Goal: Task Accomplishment & Management: Complete application form

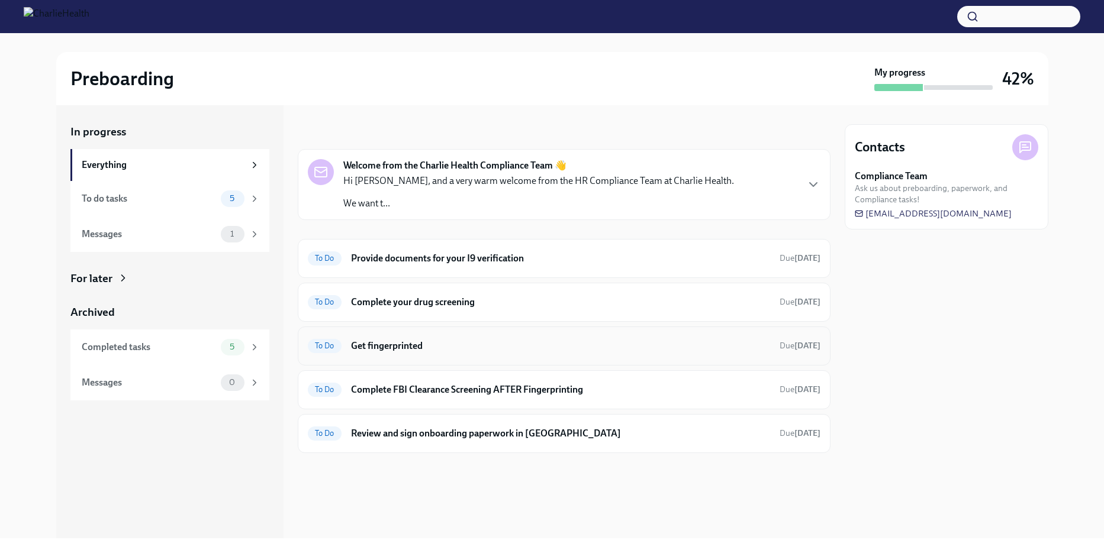
click at [324, 349] on span "To Do" at bounding box center [325, 346] width 34 height 9
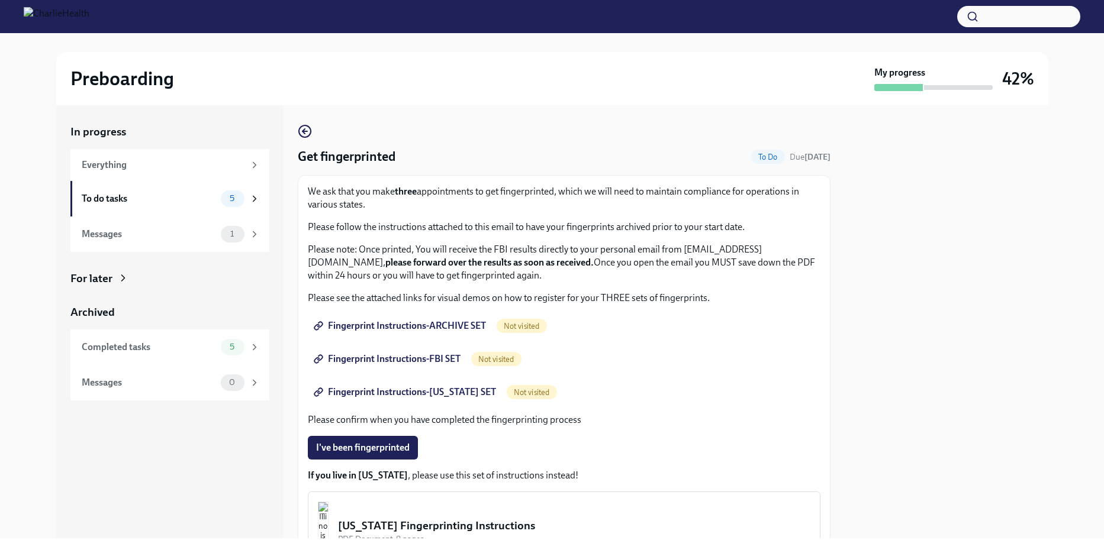
click at [447, 324] on span "Fingerprint Instructions-ARCHIVE SET" at bounding box center [401, 326] width 170 height 12
click at [135, 198] on div "To do tasks" at bounding box center [149, 198] width 134 height 13
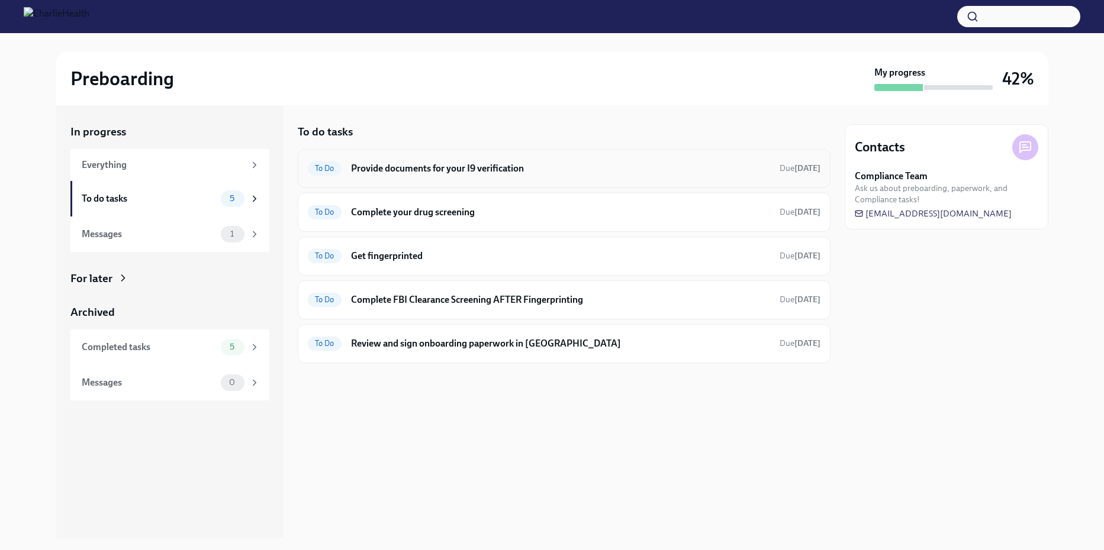
click at [678, 171] on h6 "Provide documents for your I9 verification" at bounding box center [560, 168] width 419 height 13
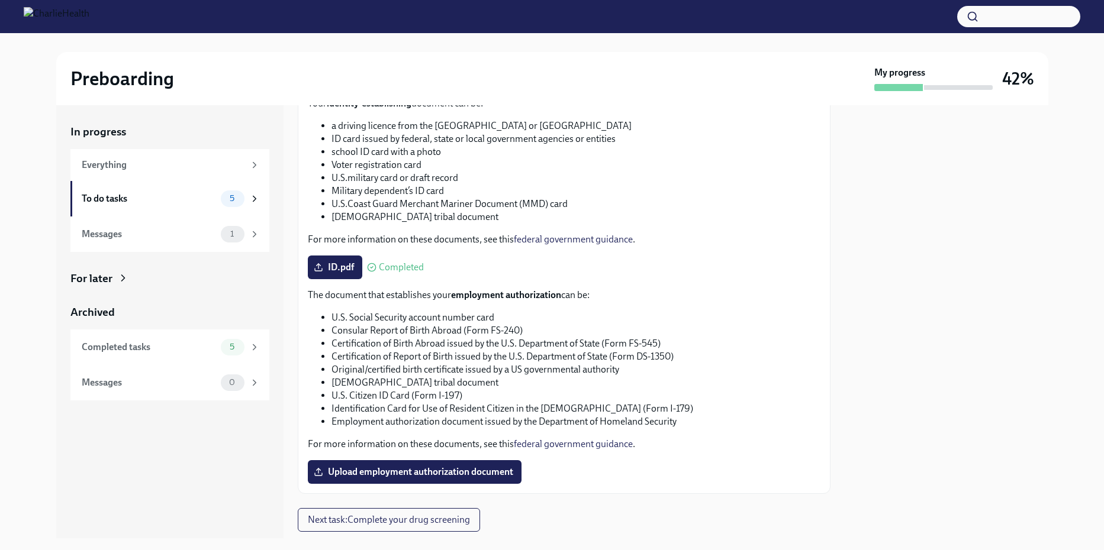
scroll to position [441, 0]
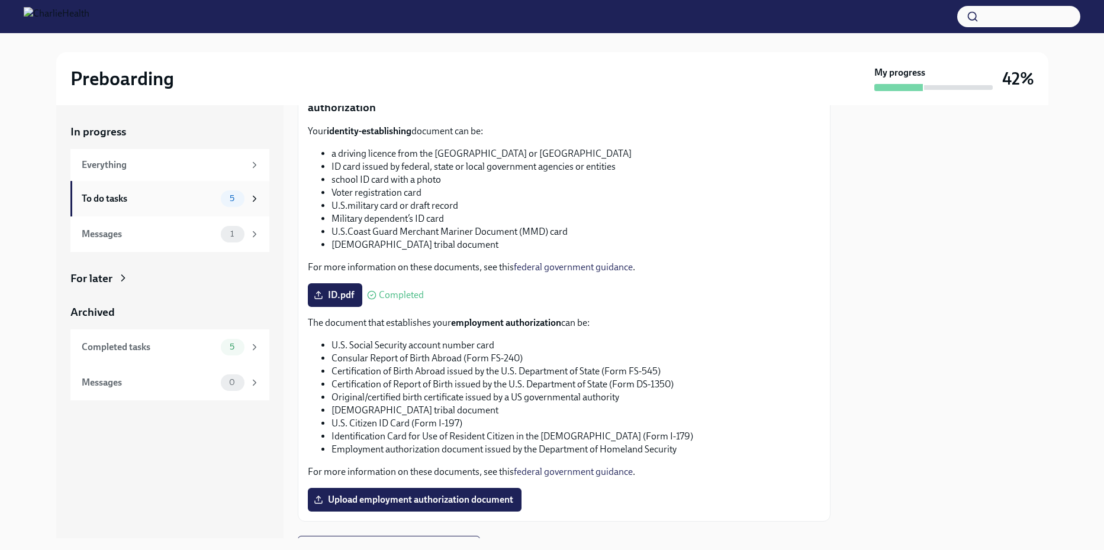
click at [141, 206] on div "To do tasks 5" at bounding box center [171, 199] width 178 height 17
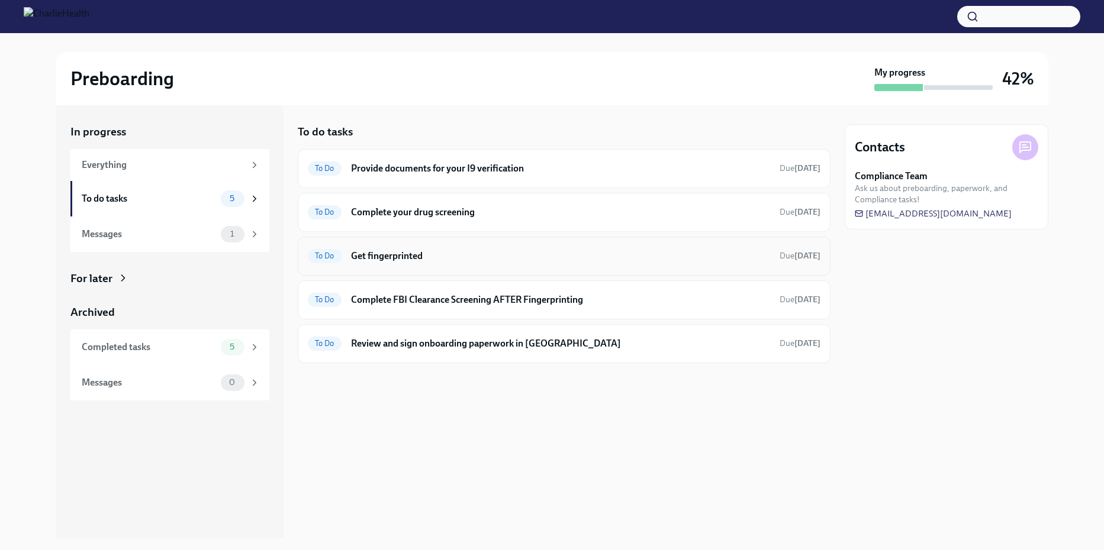
click at [417, 256] on h6 "Get fingerprinted" at bounding box center [560, 256] width 419 height 13
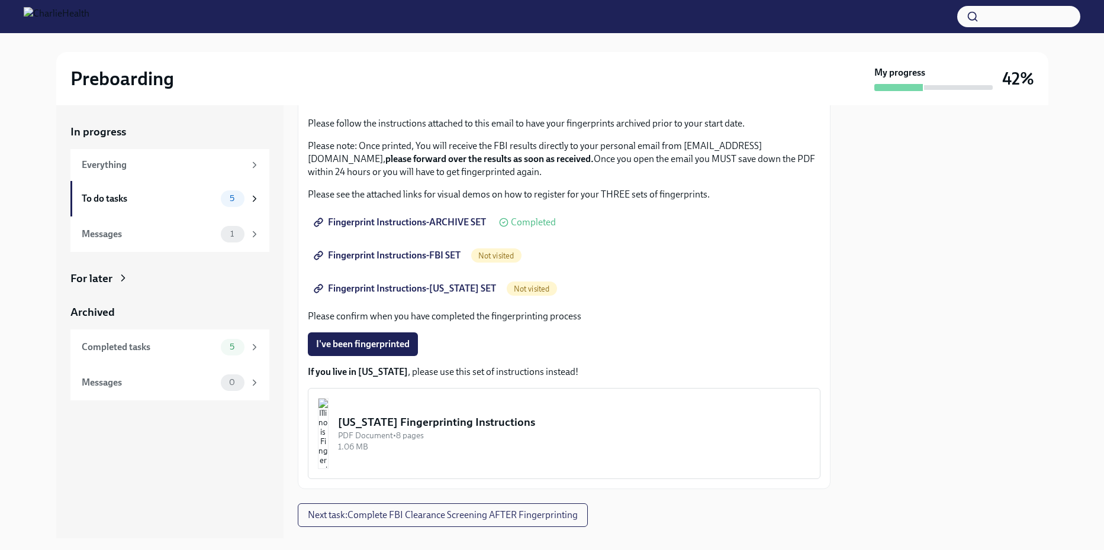
scroll to position [118, 0]
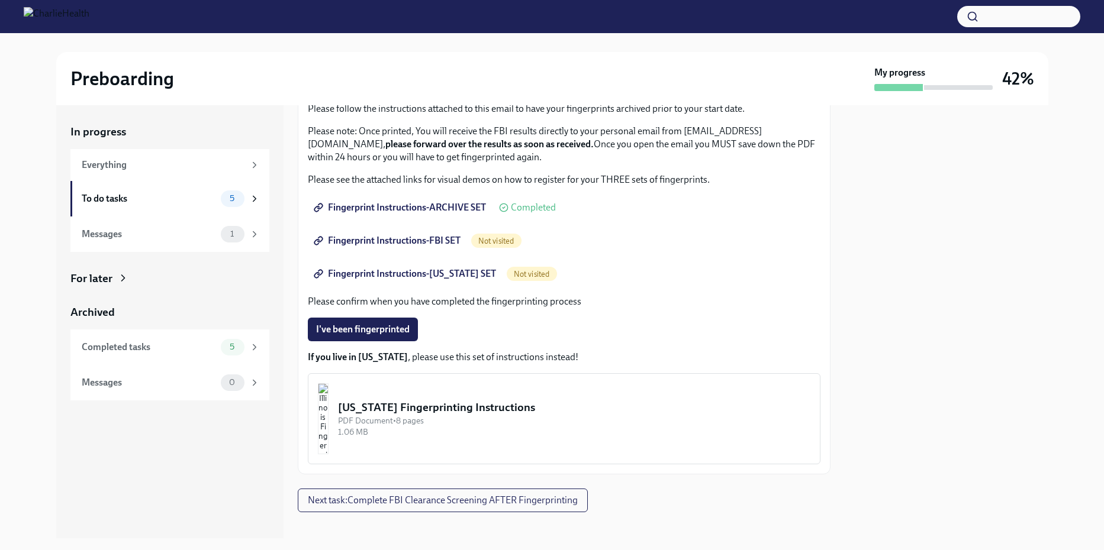
click at [427, 206] on span "Fingerprint Instructions-ARCHIVE SET" at bounding box center [401, 208] width 170 height 12
click at [368, 204] on span "Fingerprint Instructions-ARCHIVE SET" at bounding box center [401, 208] width 170 height 12
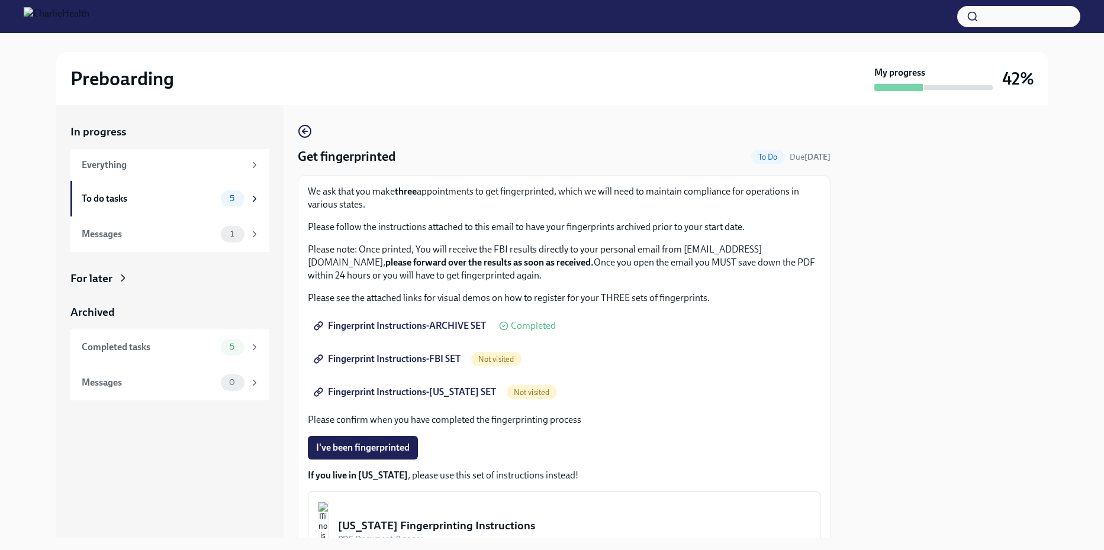
click at [490, 365] on div "Not visited" at bounding box center [496, 359] width 50 height 14
click at [493, 357] on span "Not visited" at bounding box center [496, 359] width 50 height 9
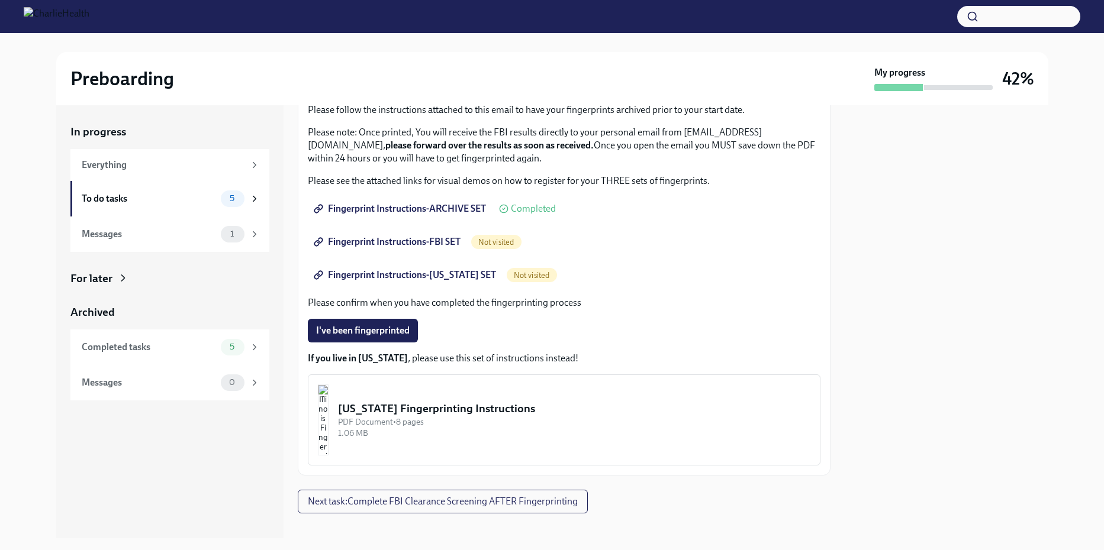
scroll to position [118, 0]
click at [498, 241] on span "Not visited" at bounding box center [496, 241] width 50 height 9
click at [373, 241] on span "Fingerprint Instructions-FBI SET" at bounding box center [388, 241] width 144 height 12
